Goal: Transaction & Acquisition: Download file/media

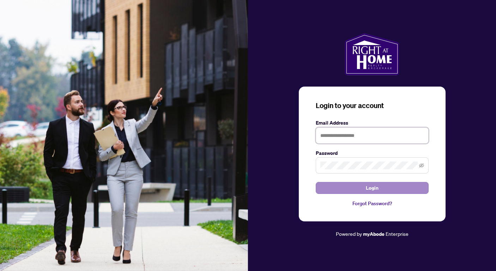
type input "**********"
click at [374, 186] on span "Login" at bounding box center [371, 188] width 13 height 11
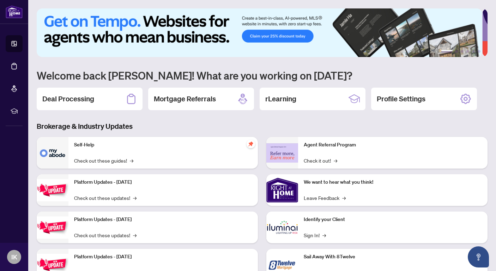
click at [148, 153] on div "Self-Help Check out these guides! →" at bounding box center [162, 153] width 189 height 32
click at [111, 96] on div "Deal Processing" at bounding box center [90, 99] width 106 height 23
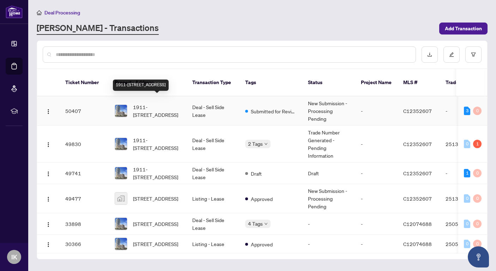
click at [164, 103] on span "1911-[STREET_ADDRESS]" at bounding box center [157, 111] width 48 height 16
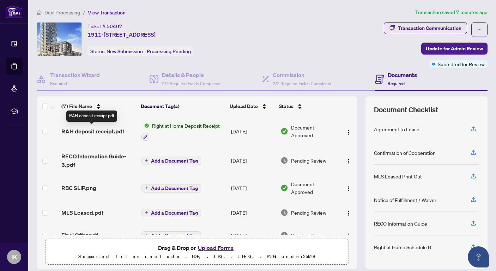
click at [107, 129] on span "RAH deposit receipt.pdf" at bounding box center [92, 131] width 63 height 8
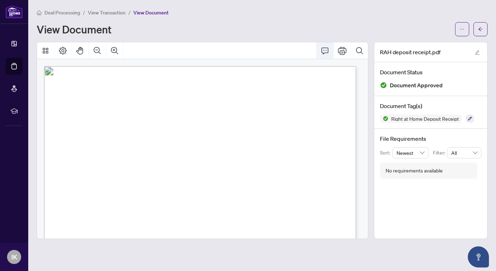
click at [324, 51] on icon "Comment" at bounding box center [324, 51] width 8 height 8
click at [44, 49] on icon "Thumbnails" at bounding box center [46, 51] width 6 height 6
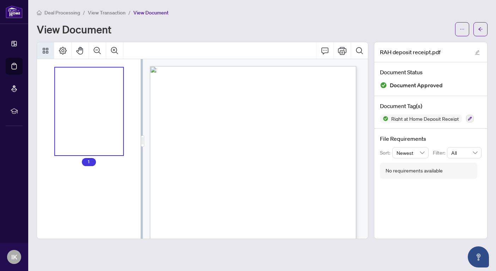
click at [117, 124] on div "Thumbnails" at bounding box center [89, 112] width 68 height 88
click at [46, 47] on icon "Thumbnails" at bounding box center [45, 51] width 8 height 8
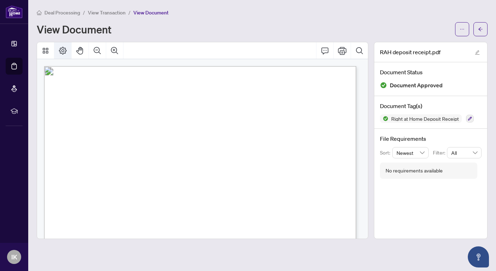
click at [63, 45] on button "Page Layout" at bounding box center [62, 50] width 17 height 17
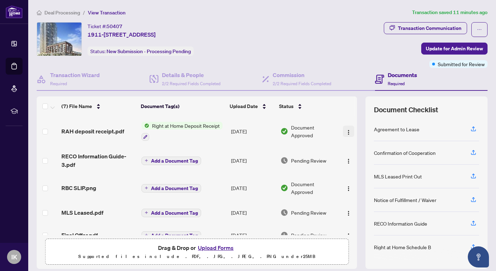
click at [345, 131] on img "button" at bounding box center [348, 133] width 6 height 6
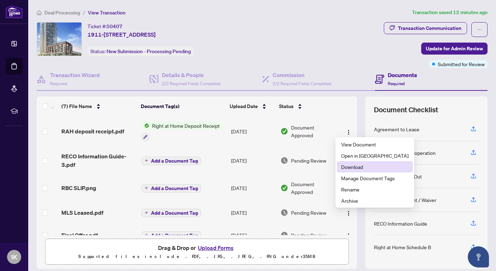
click at [355, 166] on span "Download" at bounding box center [374, 167] width 67 height 8
